Goal: Information Seeking & Learning: Learn about a topic

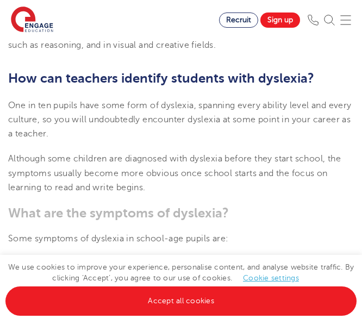
scroll to position [1005, 0]
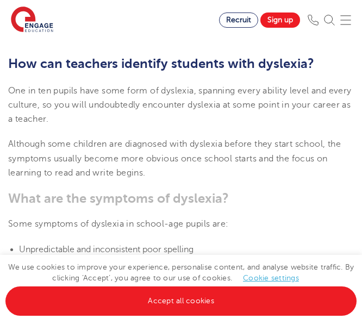
click at [238, 191] on h3 "What are the symptoms of dyslexia?" at bounding box center [181, 198] width 346 height 15
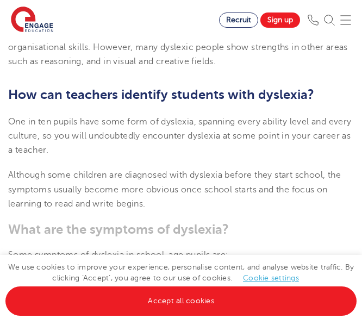
scroll to position [975, 0]
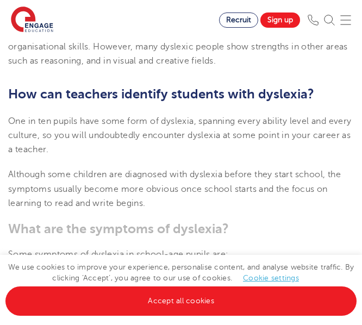
click at [213, 143] on p "One in ten pupils have some form of dyslexia, spanning every ability level and …" at bounding box center [181, 135] width 346 height 43
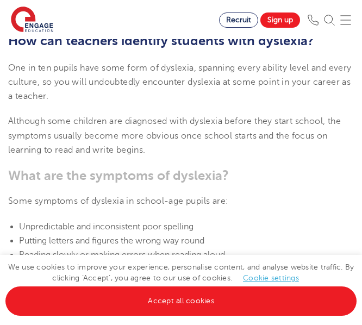
scroll to position [1029, 0]
click at [249, 180] on h3 "What are the symptoms of dyslexia?" at bounding box center [181, 175] width 346 height 15
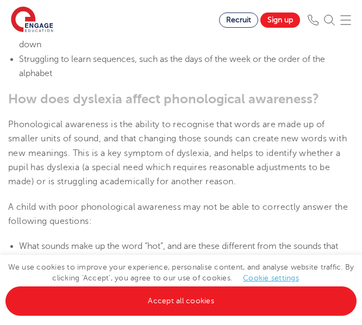
scroll to position [1302, 0]
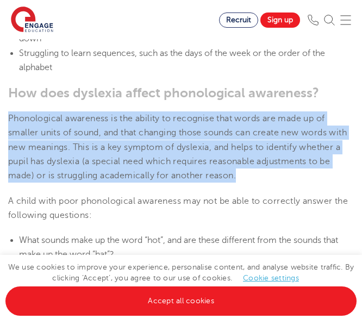
drag, startPoint x: 8, startPoint y: 117, endPoint x: 321, endPoint y: 178, distance: 318.7
click at [321, 178] on p "Phonological awareness is the ability to recognise that words are made up of sm…" at bounding box center [181, 147] width 346 height 71
copy span "Phonological awareness is the ability to recognise that words are made up of sm…"
click at [166, 140] on p "Phonological awareness is the ability to recognise that words are made up of sm…" at bounding box center [181, 147] width 346 height 71
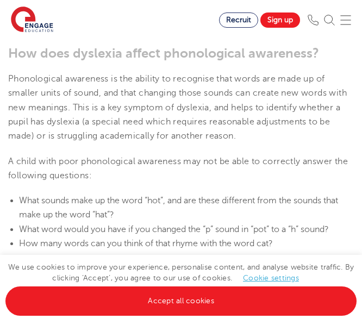
scroll to position [1344, 0]
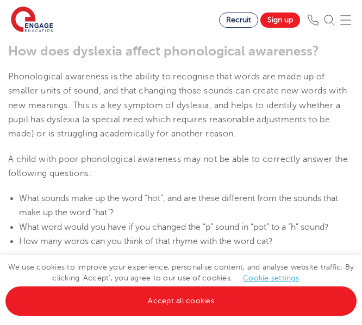
click at [201, 170] on p "A child with poor phonological awareness may not be able to correctly answer th…" at bounding box center [181, 166] width 346 height 29
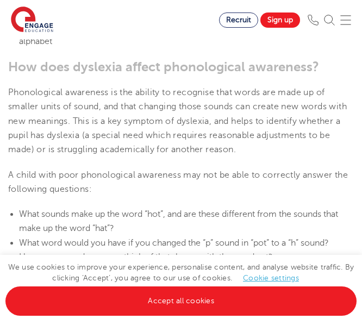
scroll to position [1323, 0]
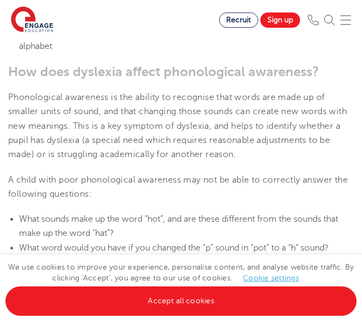
click at [144, 139] on span "Phonological awareness is the ability to recognise that words are made up of sm…" at bounding box center [177, 125] width 339 height 67
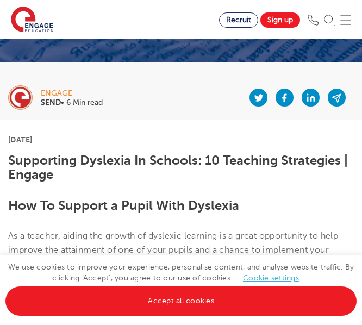
scroll to position [143, 0]
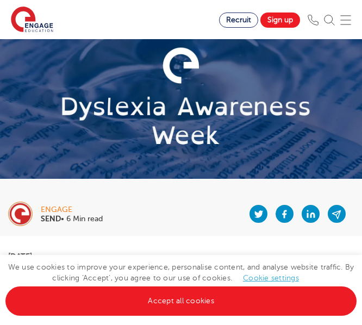
scroll to position [0, 0]
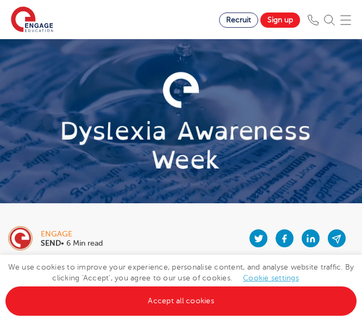
click at [150, 215] on div "engage SEND • 6 Min read" at bounding box center [181, 235] width 362 height 52
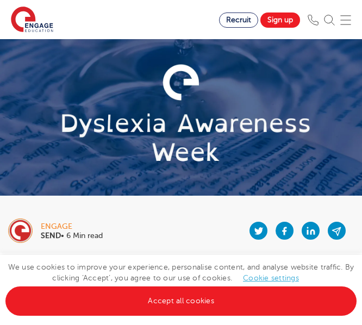
scroll to position [18, 0]
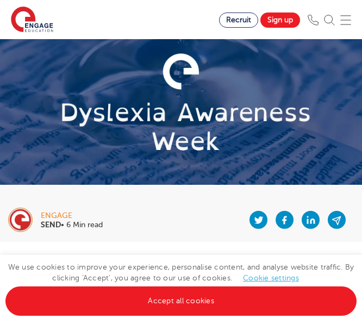
click at [202, 220] on div at bounding box center [228, 221] width 251 height 44
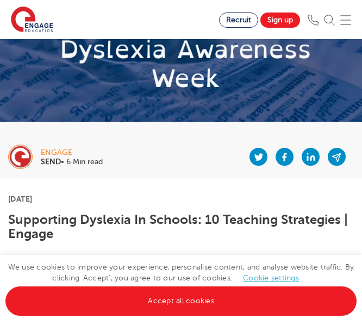
scroll to position [116, 0]
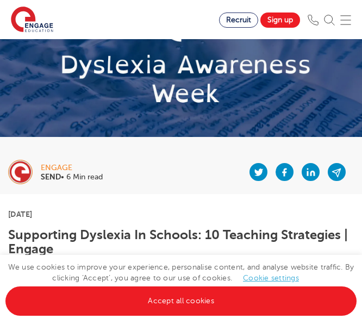
scroll to position [66, 0]
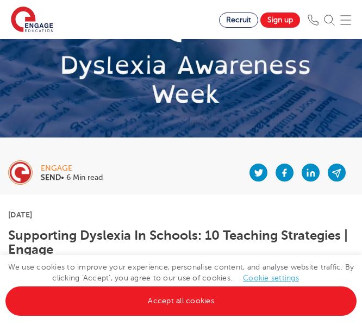
click at [225, 212] on p "[DATE]" at bounding box center [181, 215] width 346 height 8
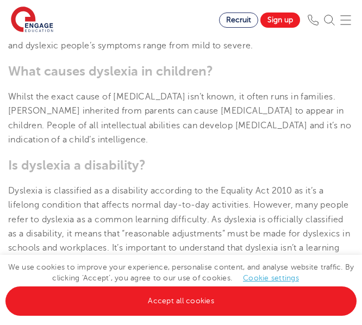
scroll to position [587, 0]
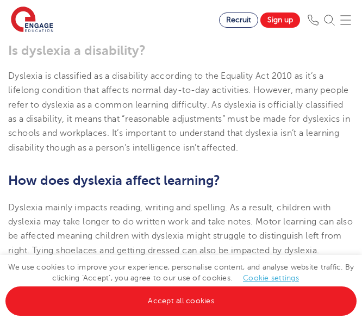
scroll to position [690, 0]
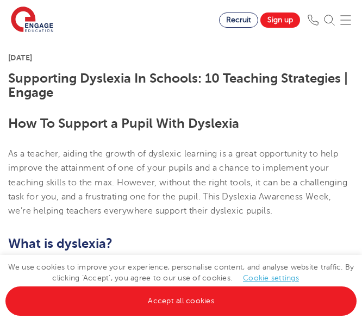
scroll to position [211, 0]
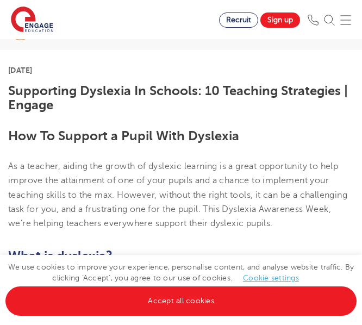
click at [254, 174] on p "As a teacher, aiding the growth of dyslexic learning is a great opportunity to …" at bounding box center [181, 194] width 346 height 71
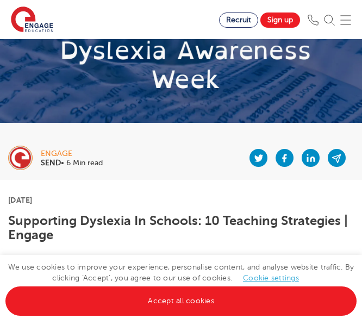
scroll to position [0, 0]
